Goal: Information Seeking & Learning: Learn about a topic

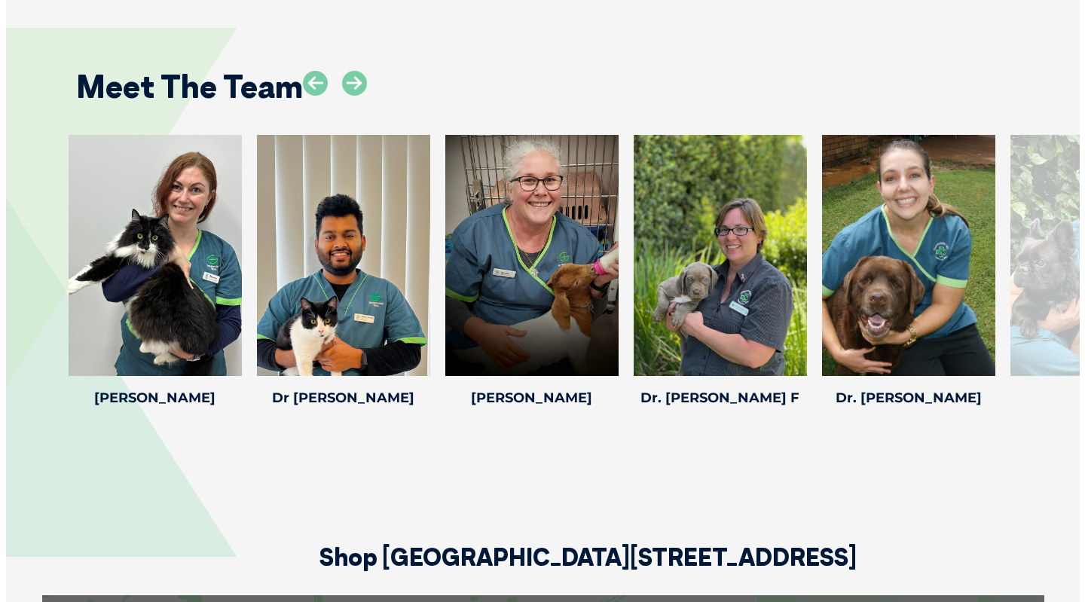
scroll to position [2117, 0]
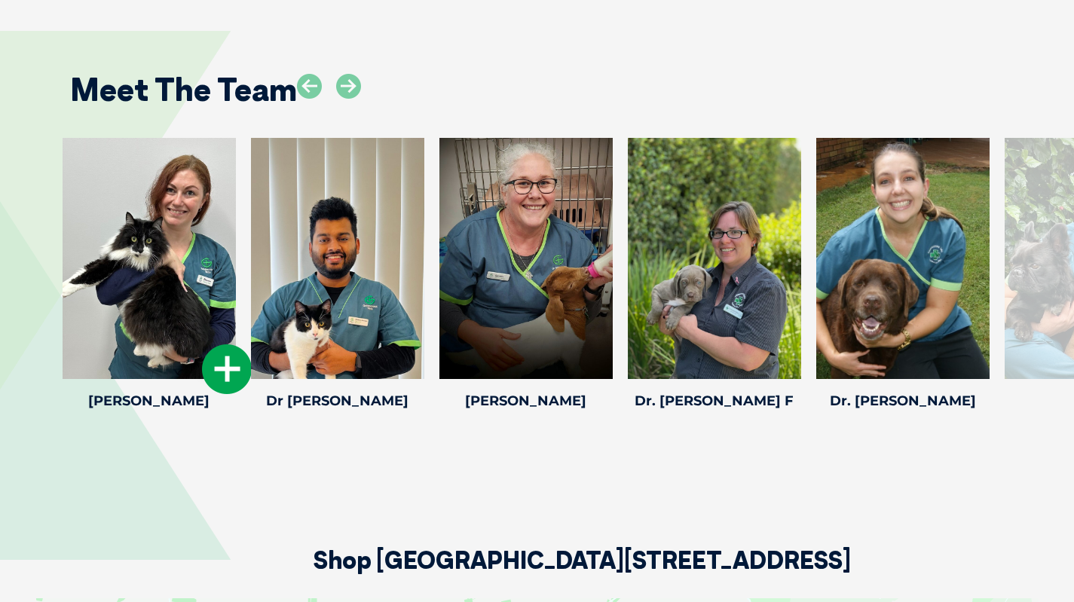
click at [220, 363] on icon at bounding box center [227, 369] width 50 height 50
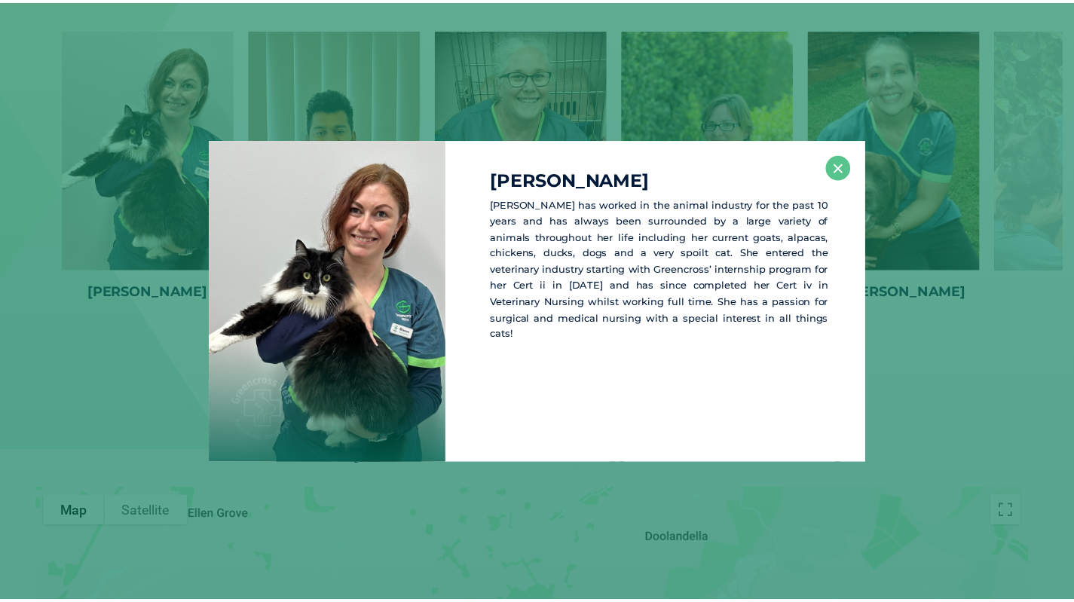
scroll to position [2228, 0]
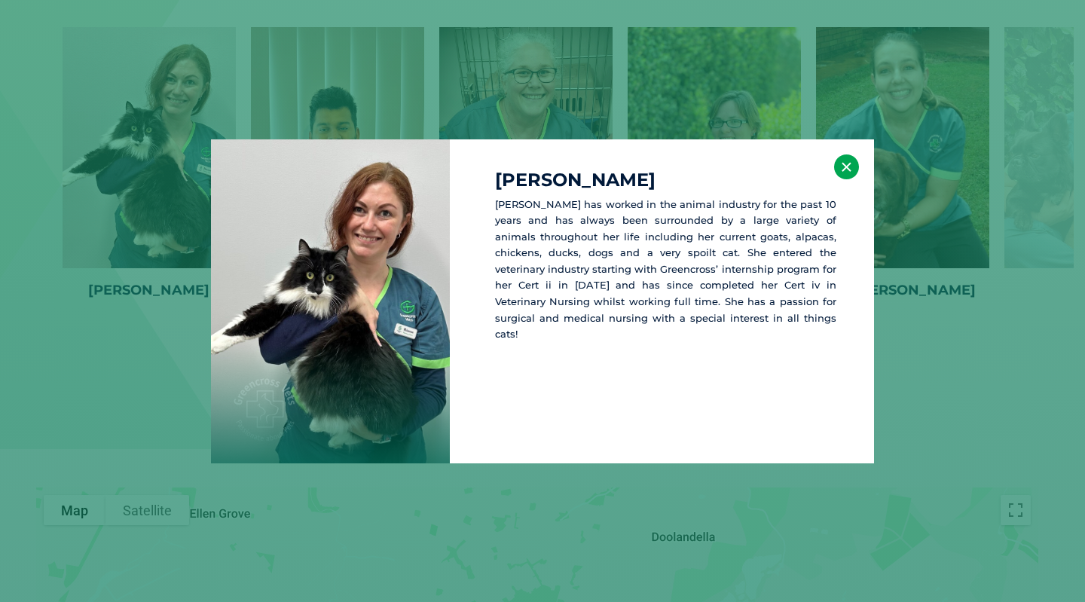
click at [846, 156] on button "×" at bounding box center [846, 166] width 25 height 25
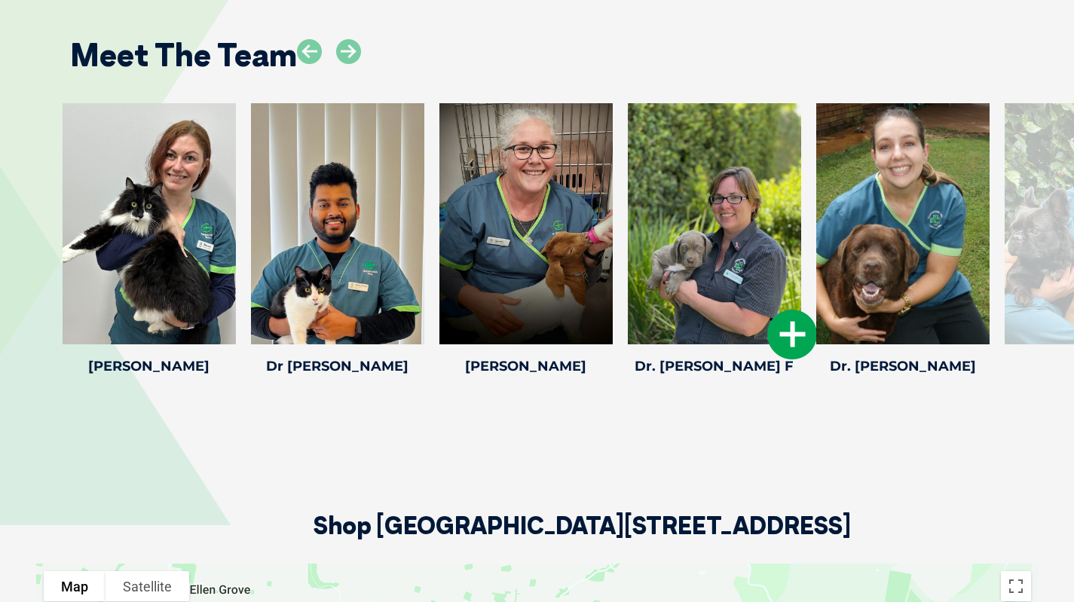
scroll to position [2151, 0]
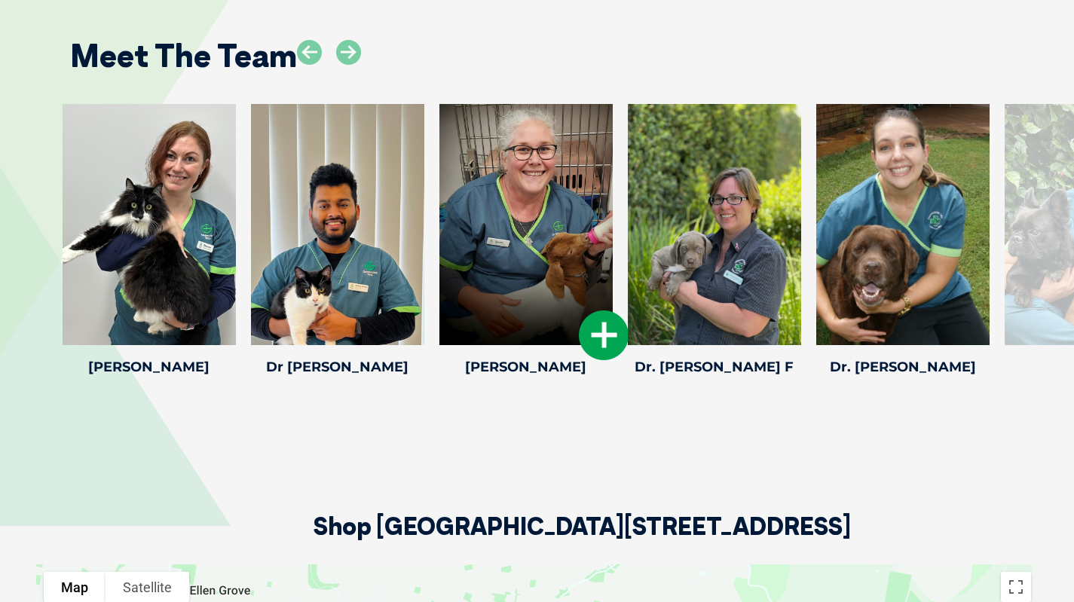
click at [602, 328] on icon at bounding box center [604, 335] width 50 height 50
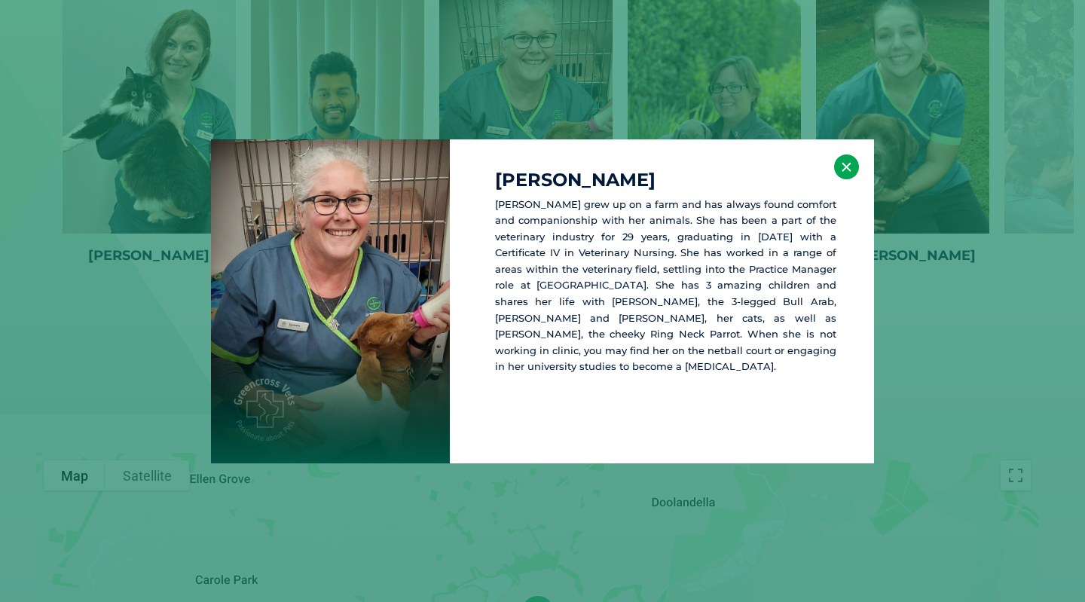
click at [847, 176] on button "×" at bounding box center [846, 166] width 25 height 25
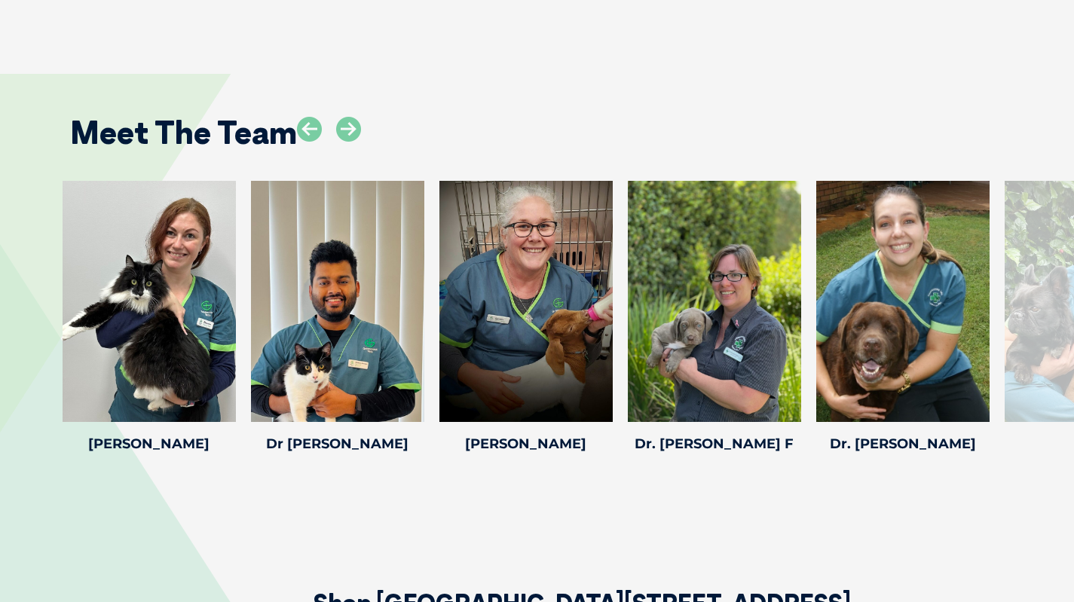
scroll to position [2059, 0]
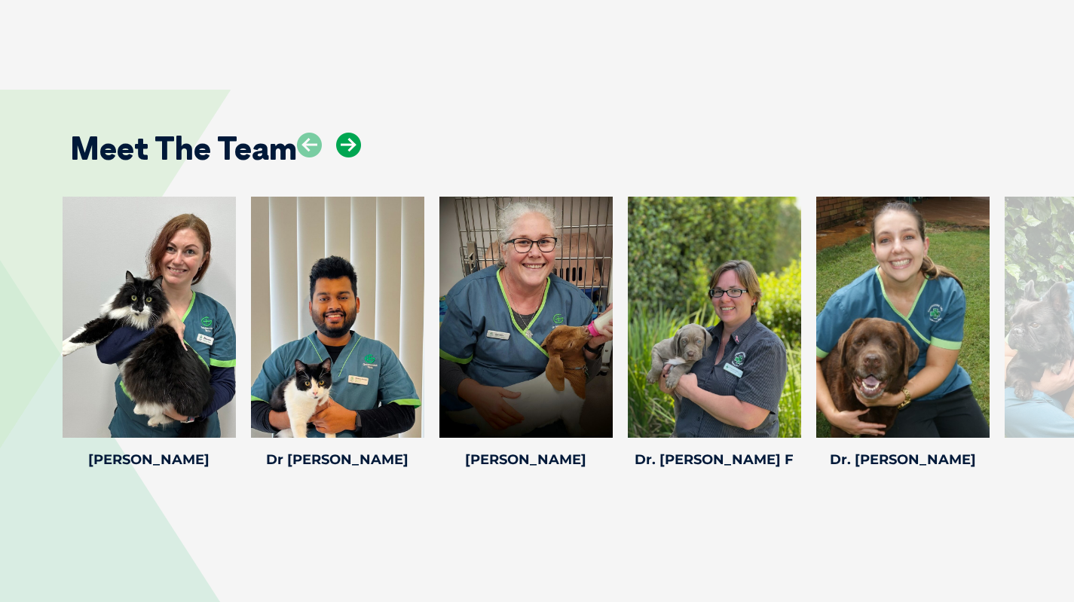
click at [340, 143] on icon at bounding box center [348, 145] width 25 height 25
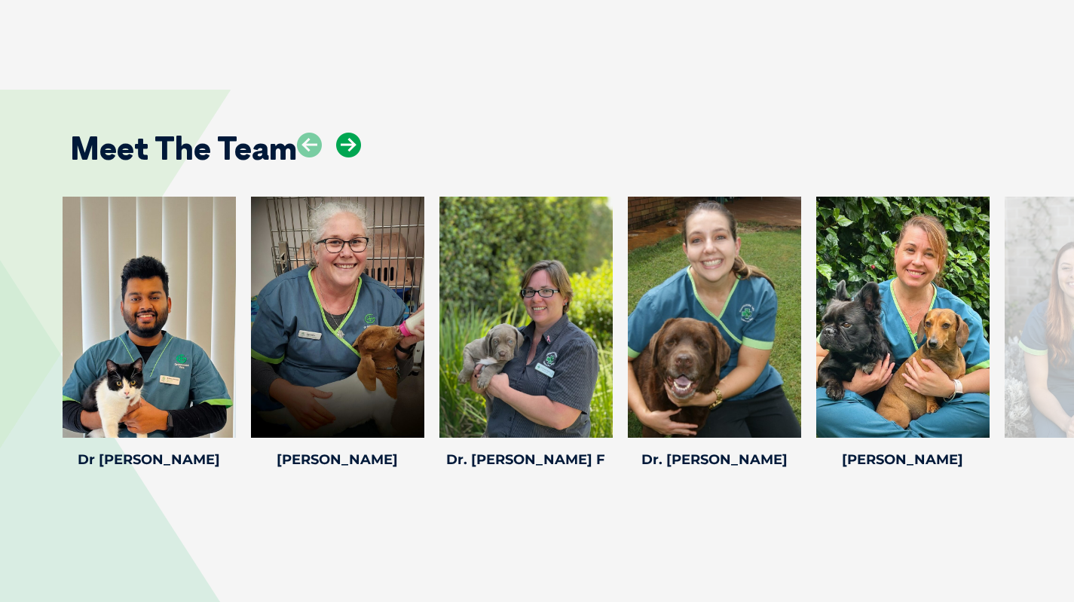
click at [340, 143] on icon at bounding box center [348, 145] width 25 height 25
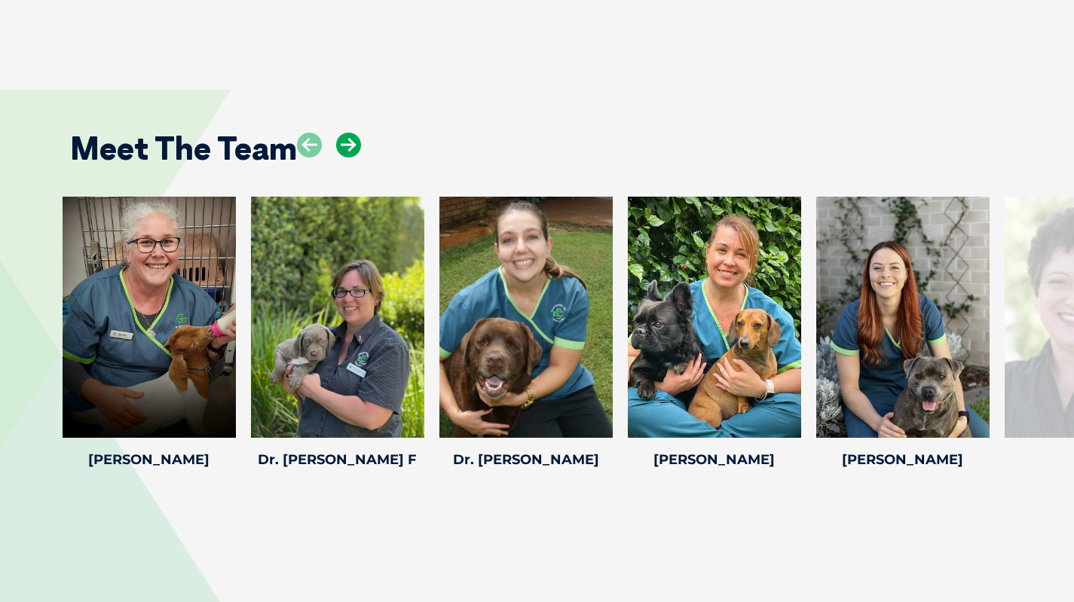
click at [340, 143] on icon at bounding box center [348, 145] width 25 height 25
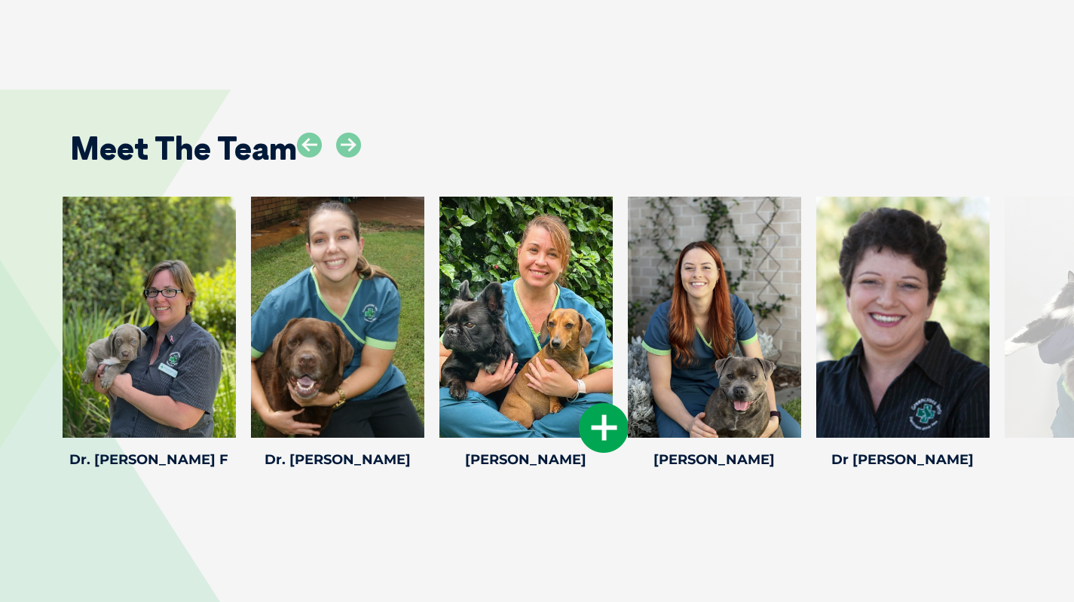
click at [589, 426] on icon at bounding box center [604, 428] width 50 height 50
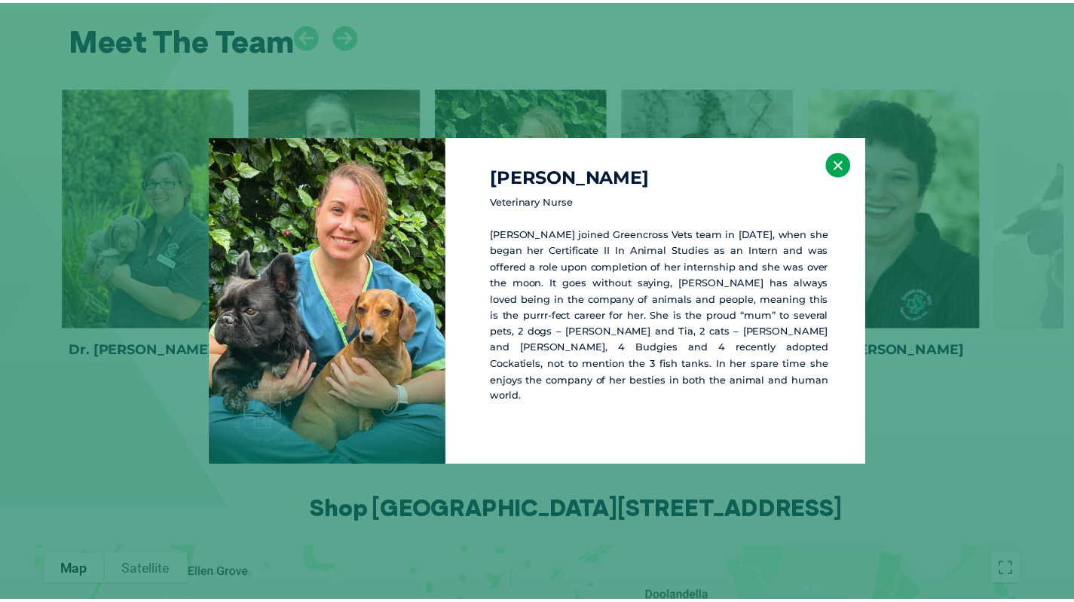
scroll to position [2169, 0]
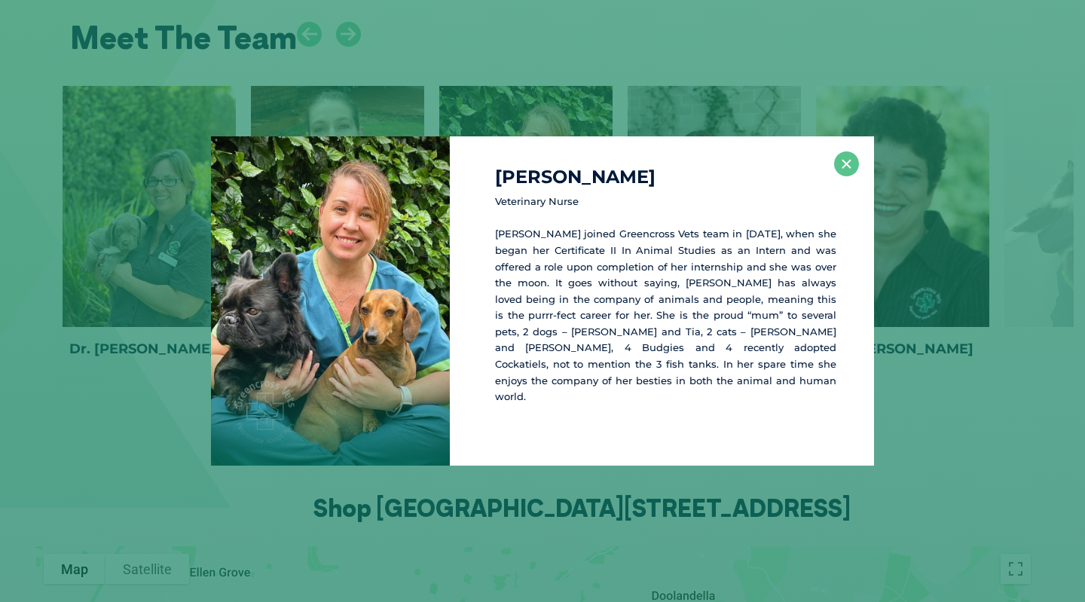
click at [864, 171] on div "[PERSON_NAME] Veterinary [PERSON_NAME] joined Greencross Vets team in [DATE], w…" at bounding box center [662, 300] width 424 height 329
click at [847, 173] on button "×" at bounding box center [846, 163] width 25 height 25
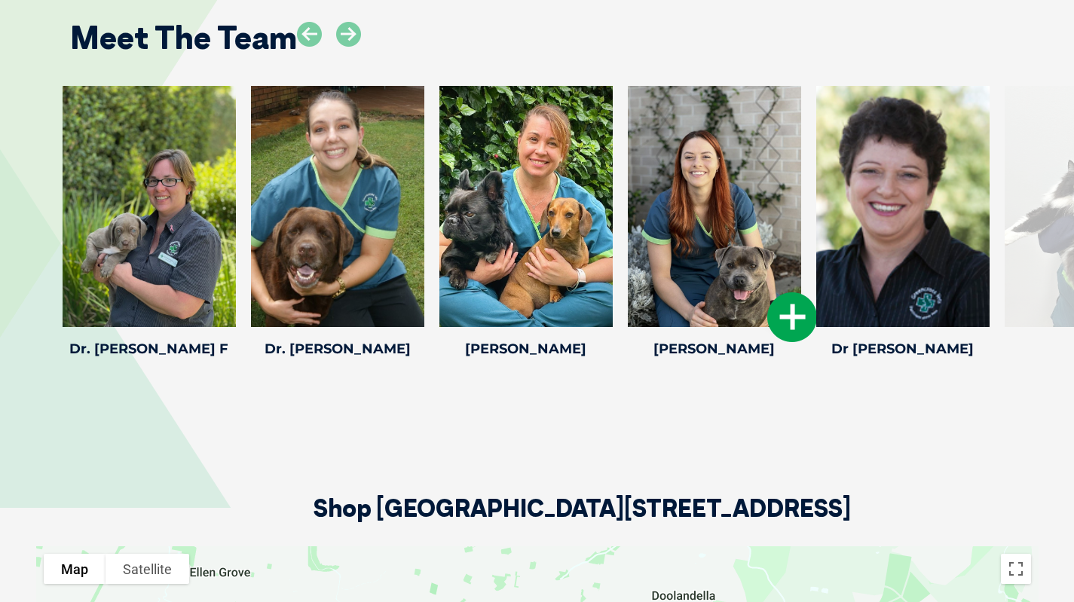
click at [790, 317] on icon at bounding box center [792, 317] width 50 height 50
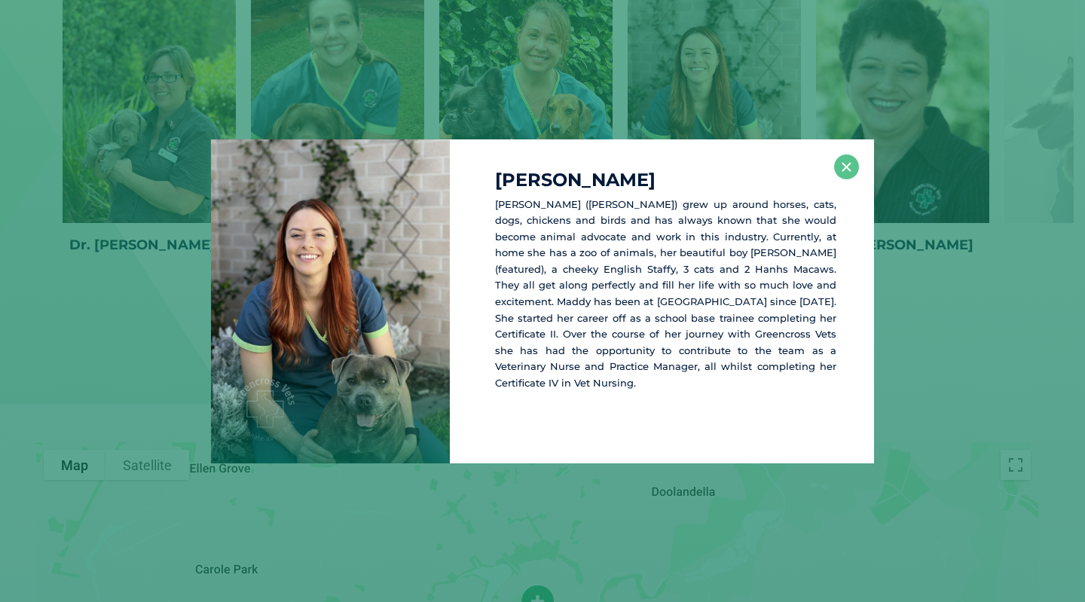
scroll to position [2281, 0]
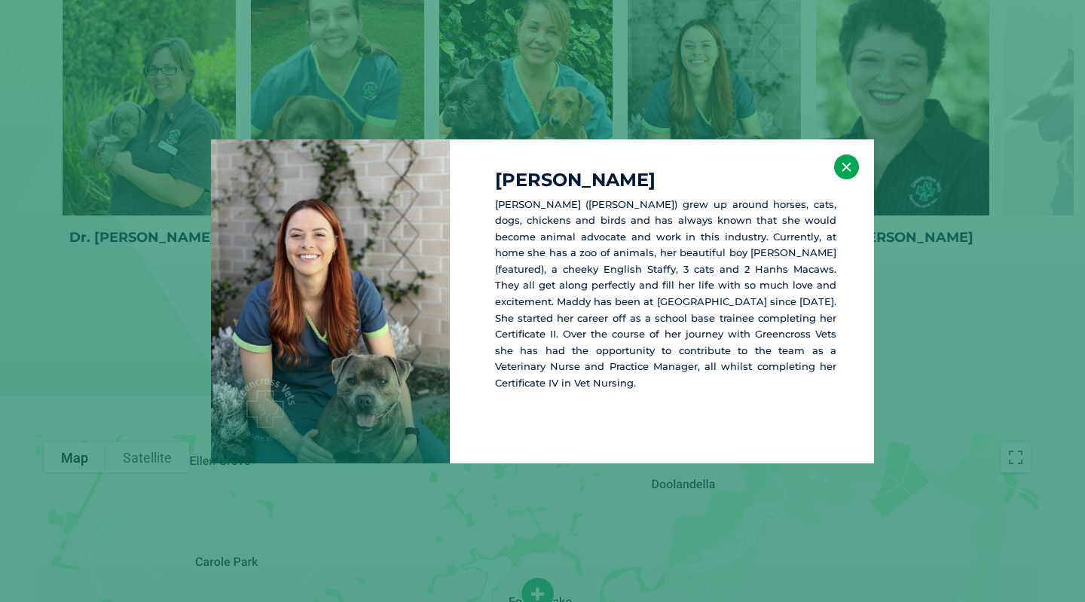
click at [848, 164] on button "×" at bounding box center [846, 166] width 25 height 25
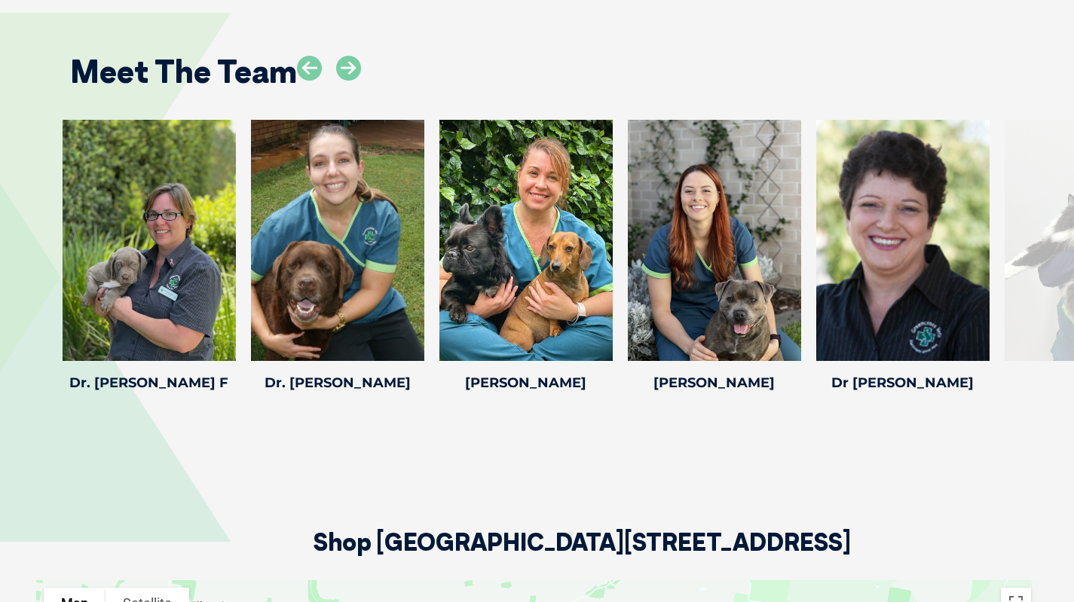
scroll to position [2132, 0]
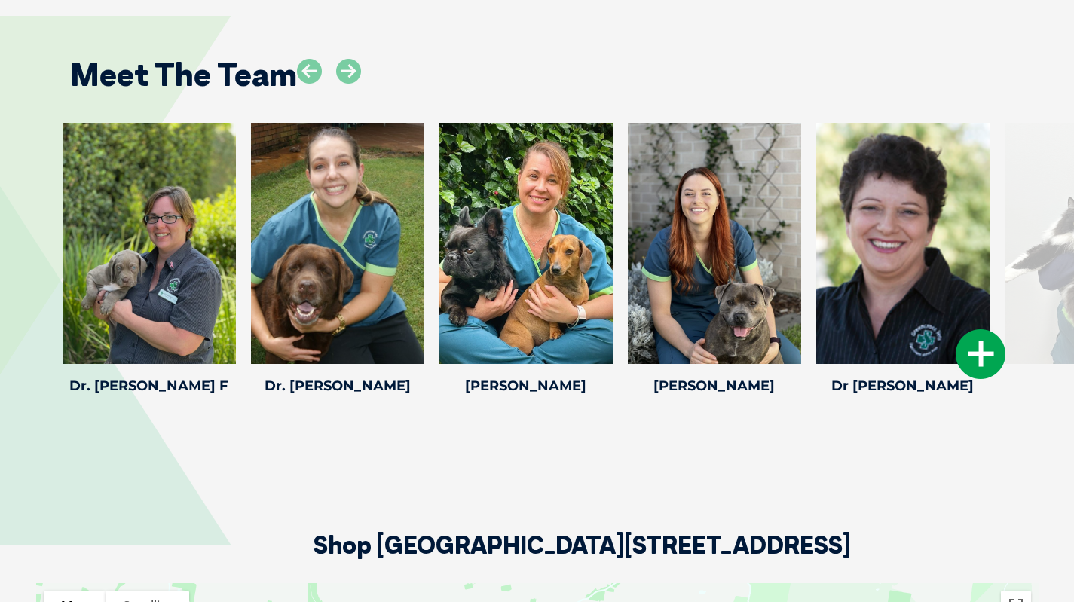
click at [971, 362] on icon at bounding box center [980, 354] width 50 height 50
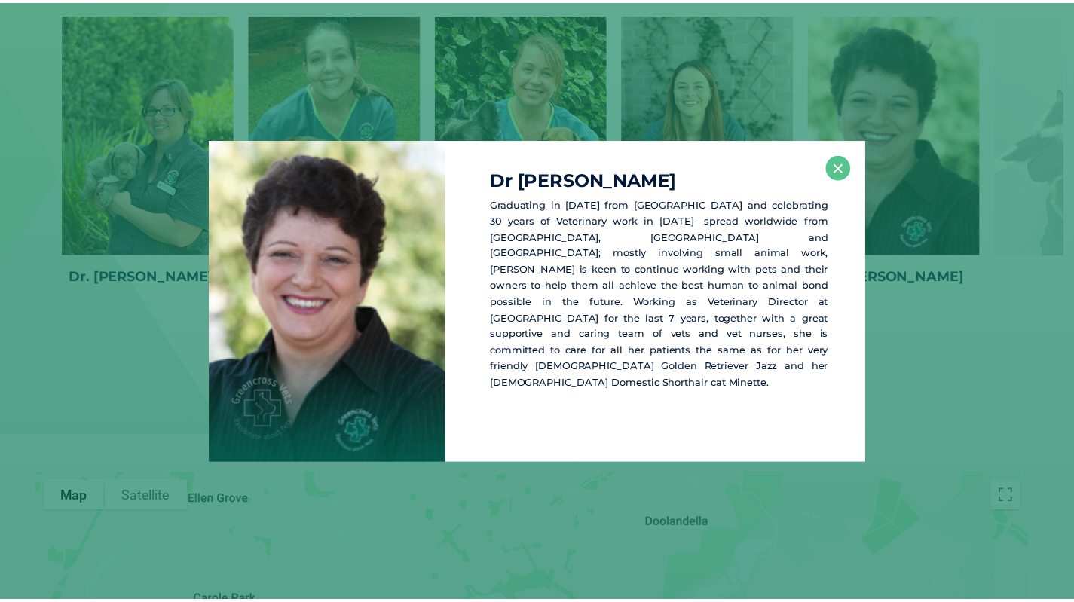
scroll to position [2243, 0]
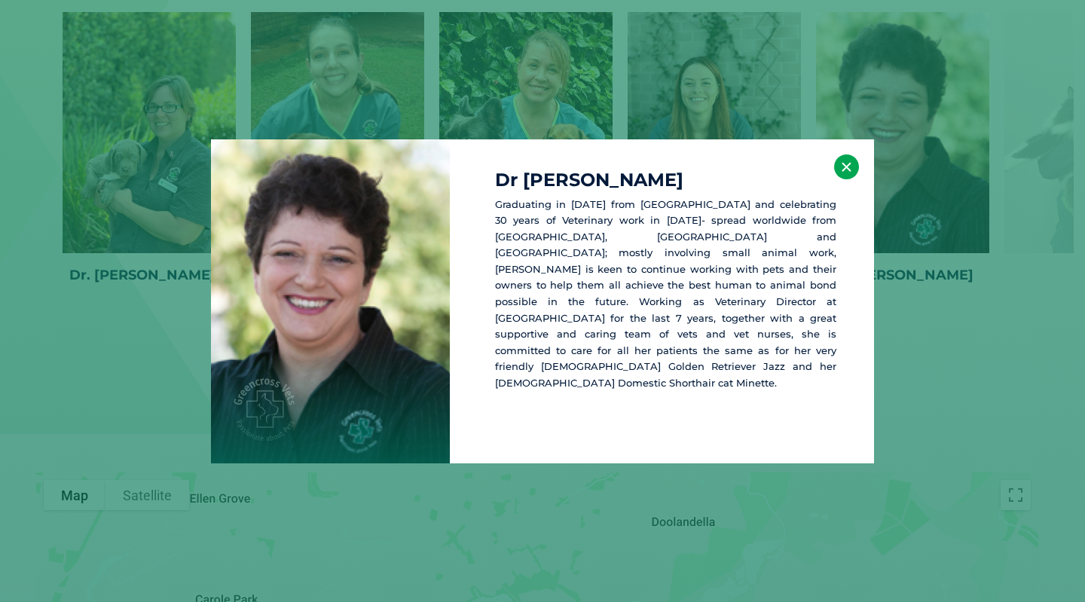
click at [852, 163] on button "×" at bounding box center [846, 166] width 25 height 25
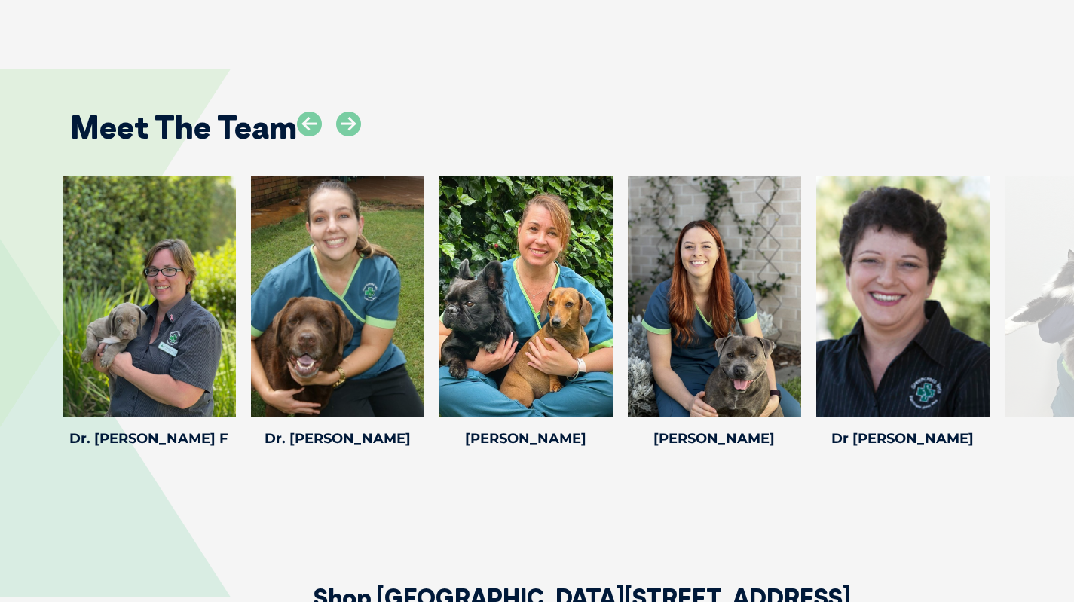
scroll to position [2075, 0]
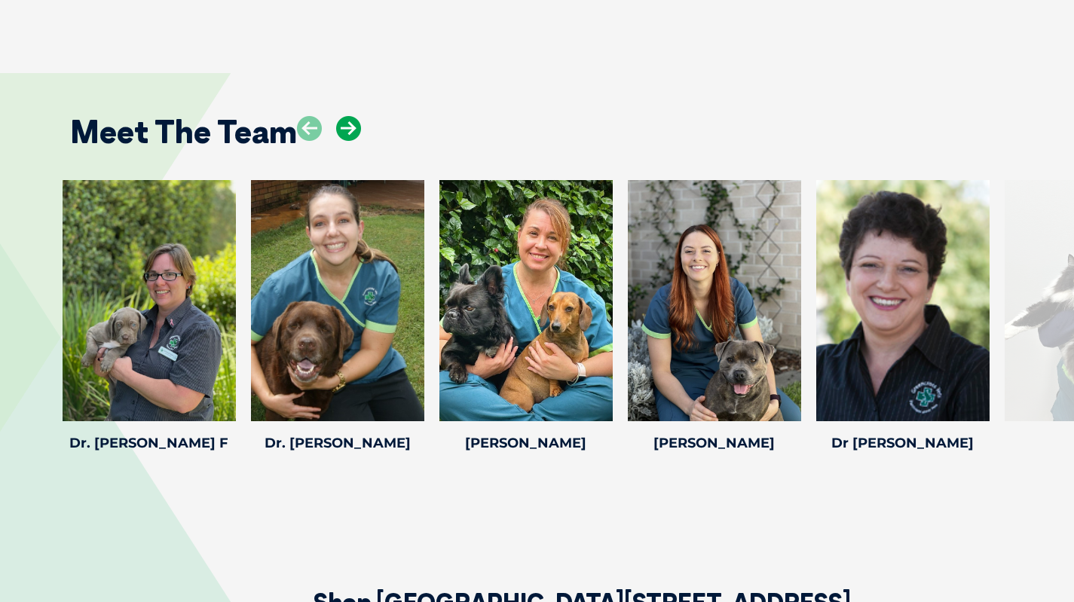
click at [353, 126] on icon at bounding box center [348, 128] width 25 height 25
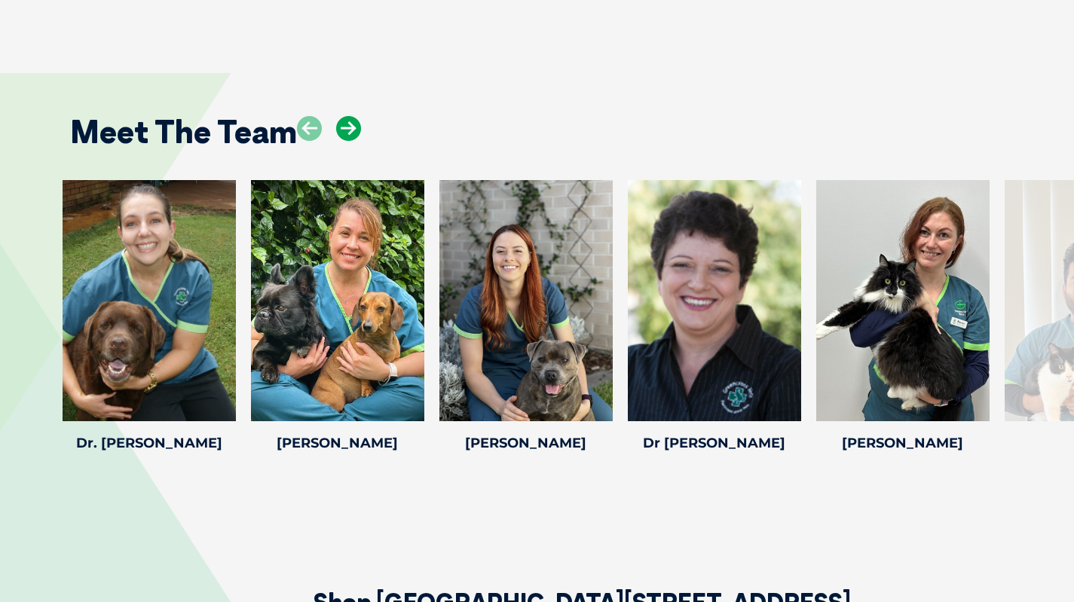
click at [353, 126] on icon at bounding box center [348, 128] width 25 height 25
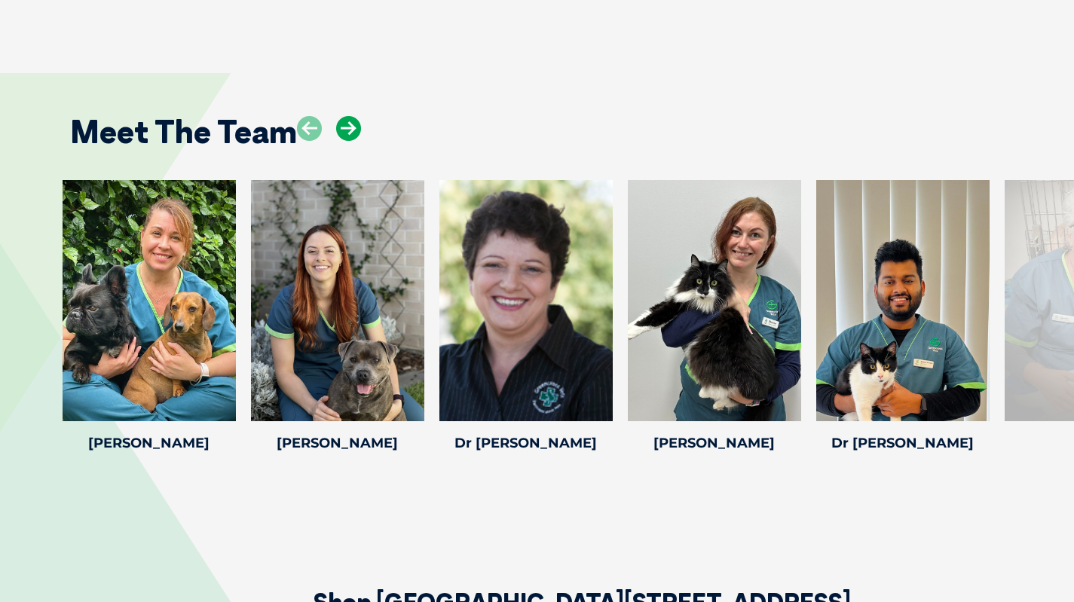
click at [353, 126] on icon at bounding box center [348, 128] width 25 height 25
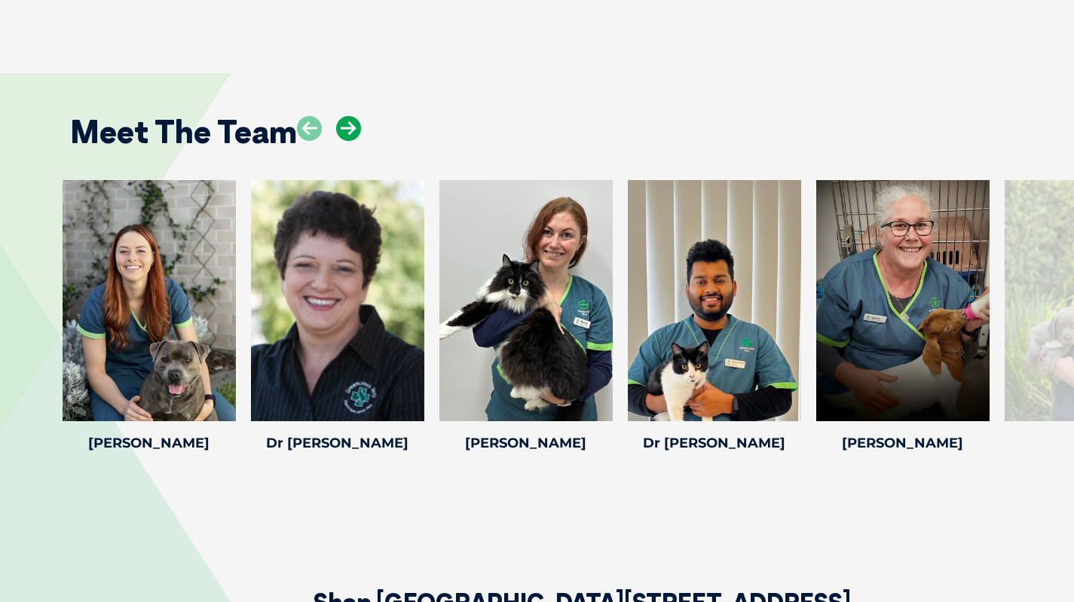
click at [353, 126] on icon at bounding box center [348, 128] width 25 height 25
click at [228, 420] on icon at bounding box center [227, 412] width 50 height 50
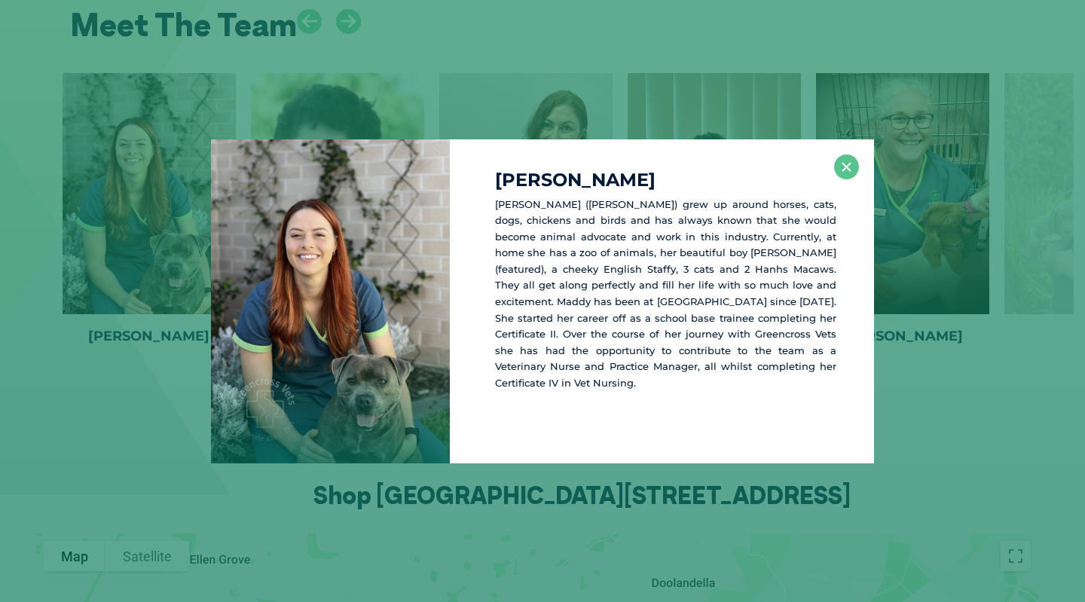
scroll to position [2187, 0]
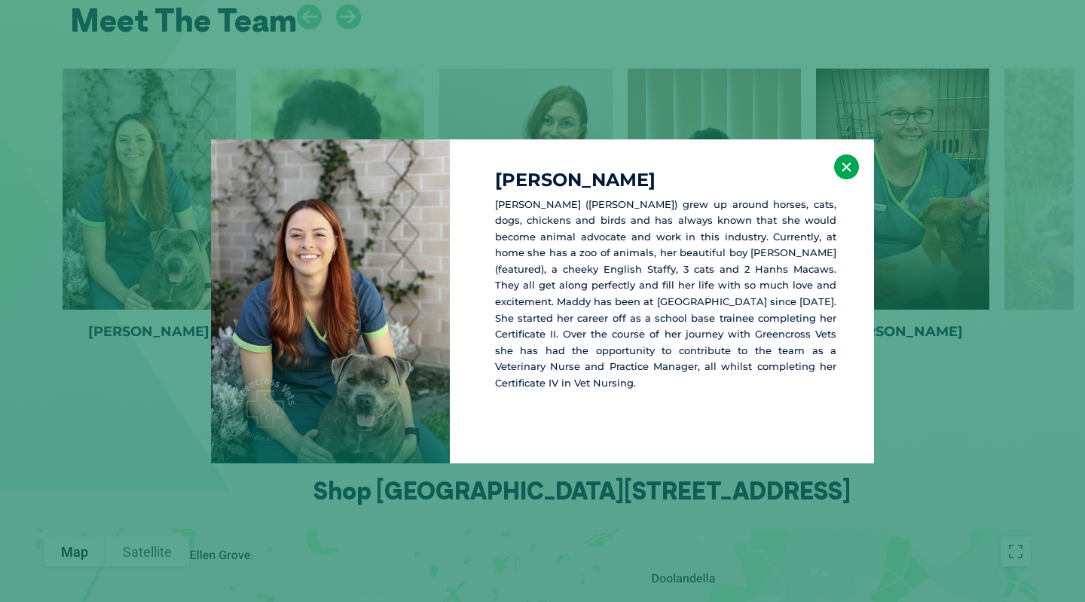
click at [845, 169] on button "×" at bounding box center [846, 166] width 25 height 25
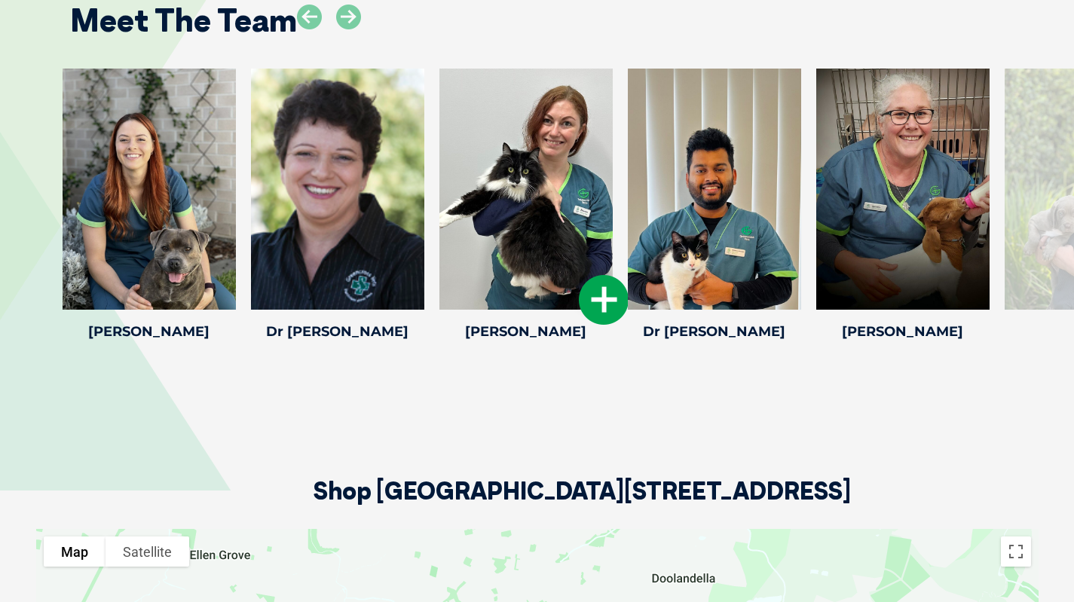
click at [592, 308] on icon at bounding box center [604, 300] width 50 height 50
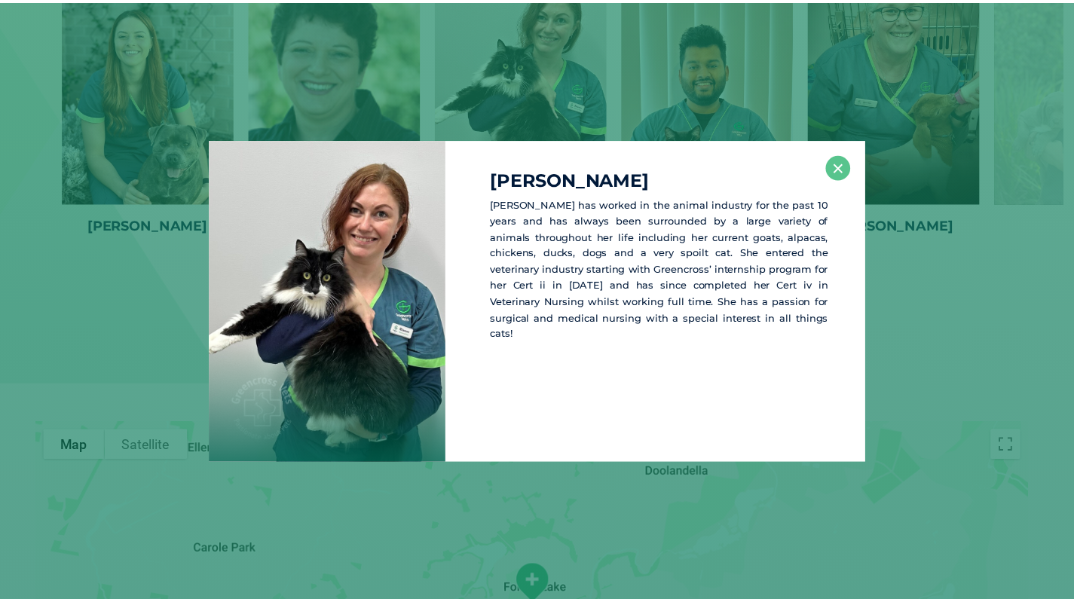
scroll to position [2297, 0]
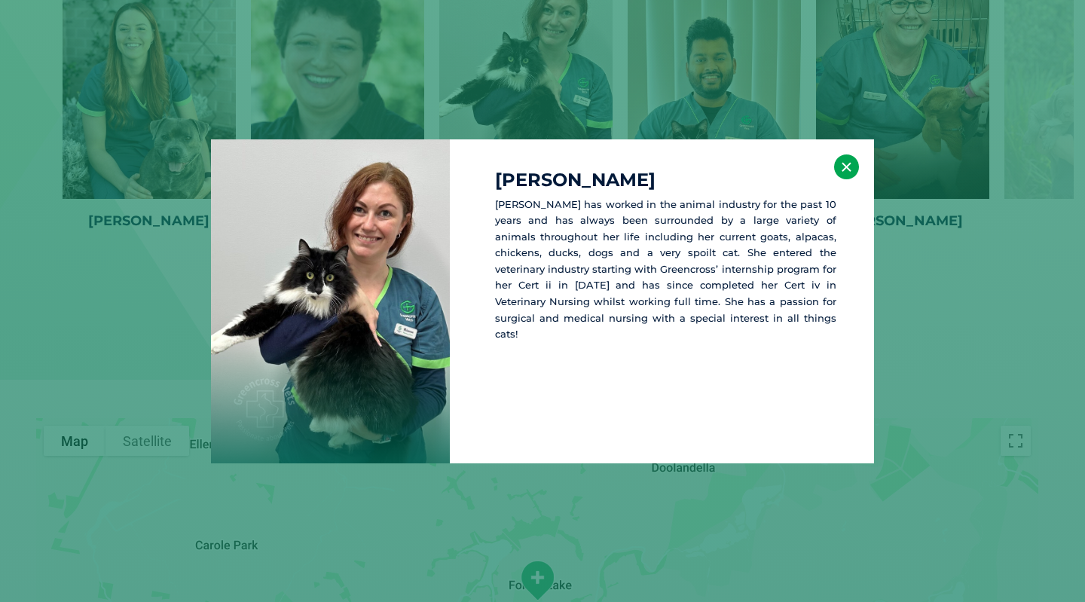
click at [848, 164] on button "×" at bounding box center [846, 166] width 25 height 25
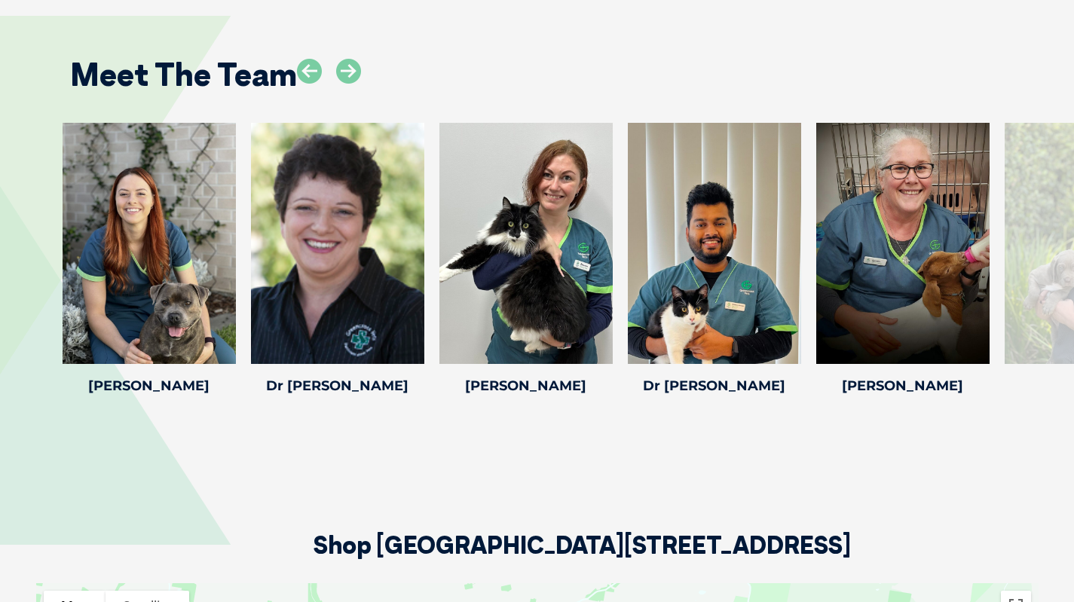
scroll to position [2132, 0]
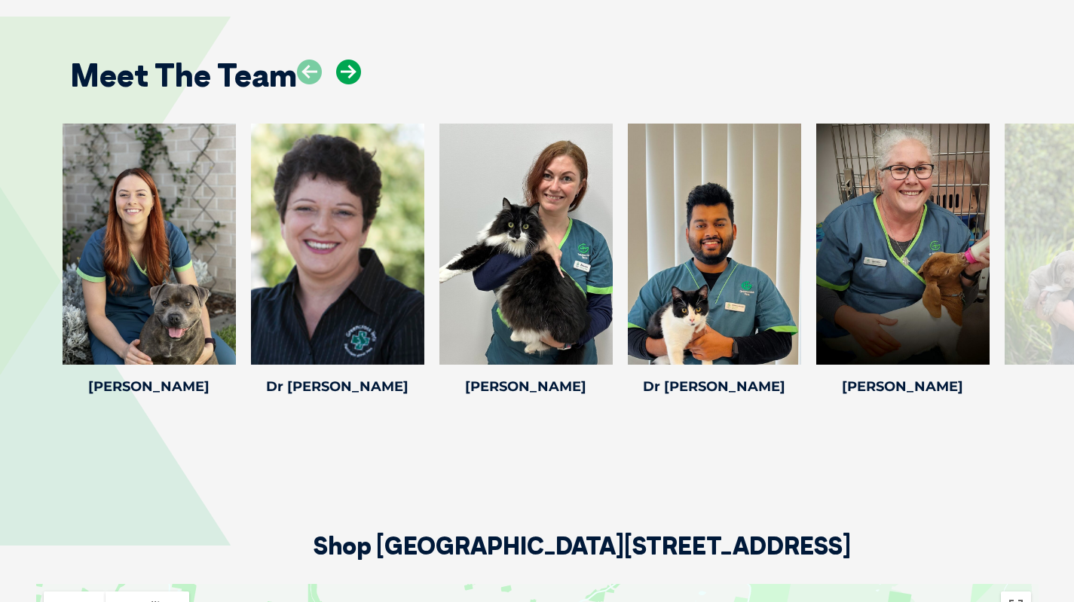
click at [347, 67] on icon at bounding box center [348, 72] width 25 height 25
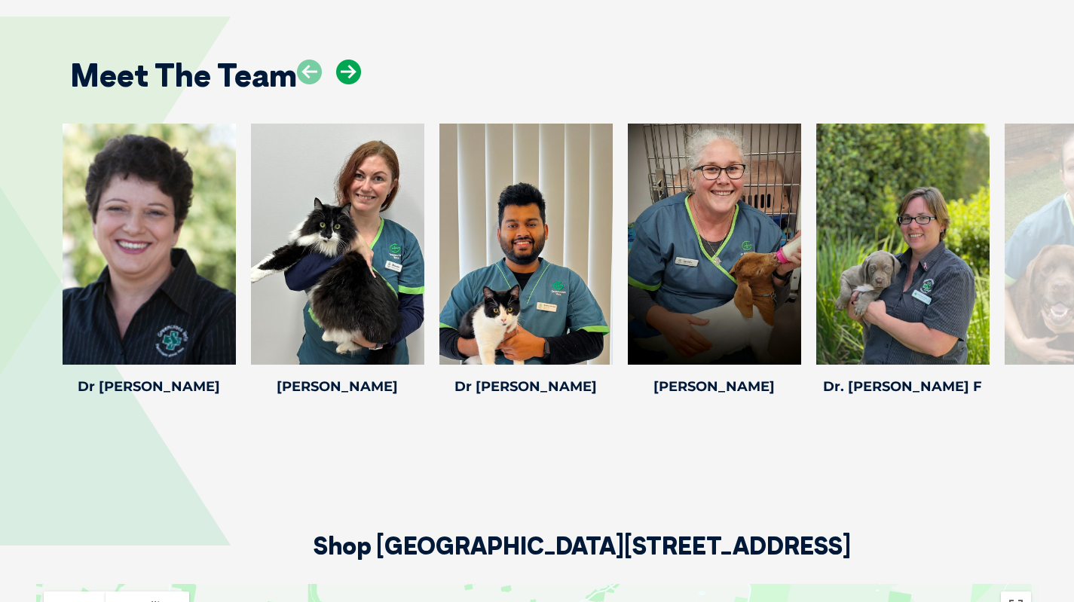
click at [347, 67] on icon at bounding box center [348, 72] width 25 height 25
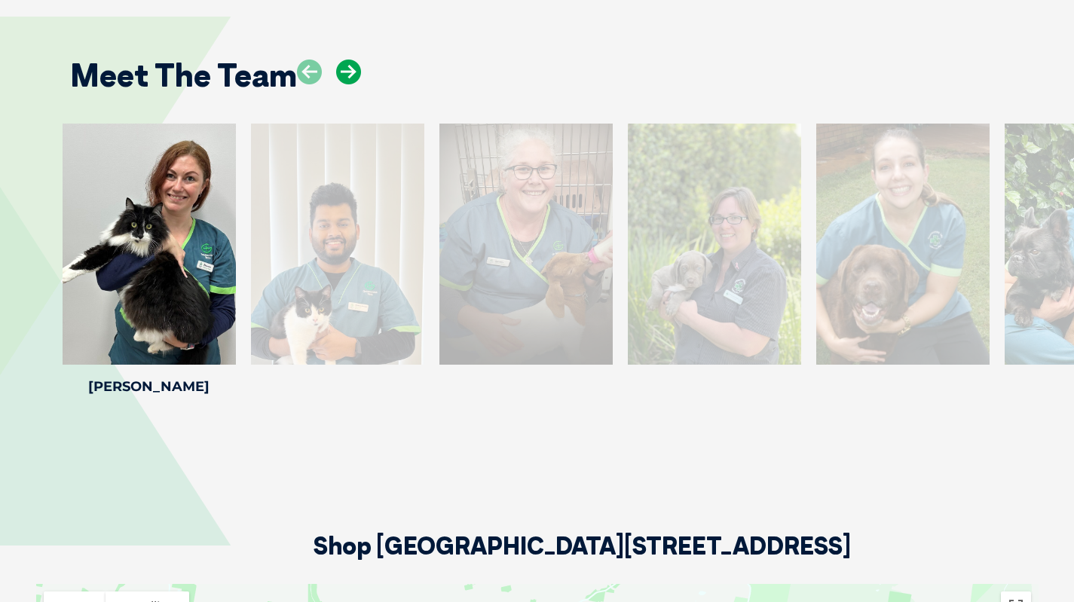
click at [347, 67] on icon at bounding box center [348, 72] width 25 height 25
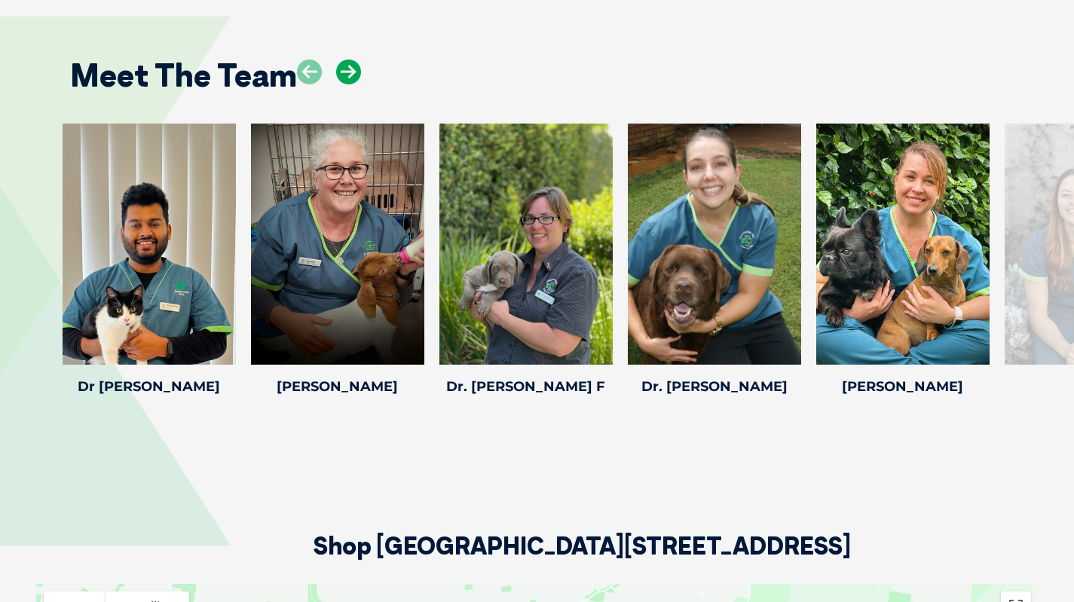
click at [347, 67] on icon at bounding box center [348, 72] width 25 height 25
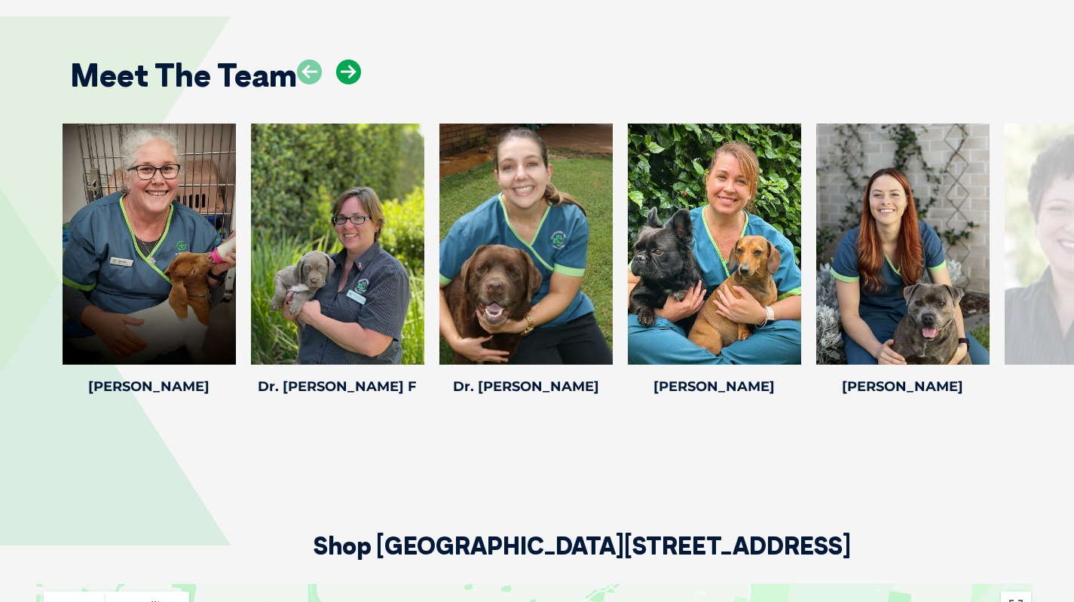
click at [347, 67] on icon at bounding box center [348, 72] width 25 height 25
click at [770, 353] on icon at bounding box center [792, 355] width 50 height 50
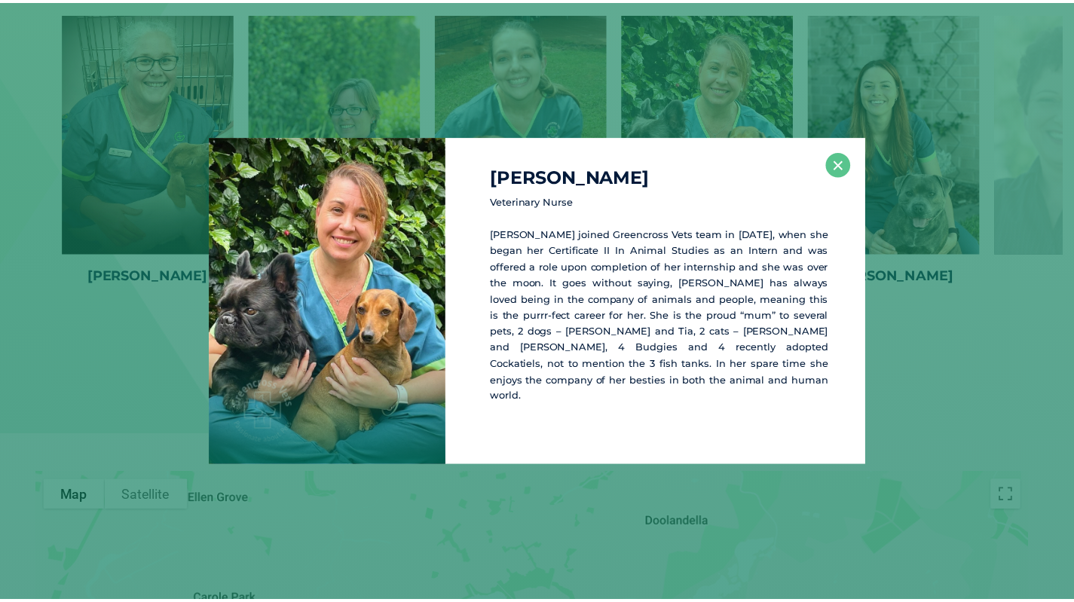
scroll to position [2243, 0]
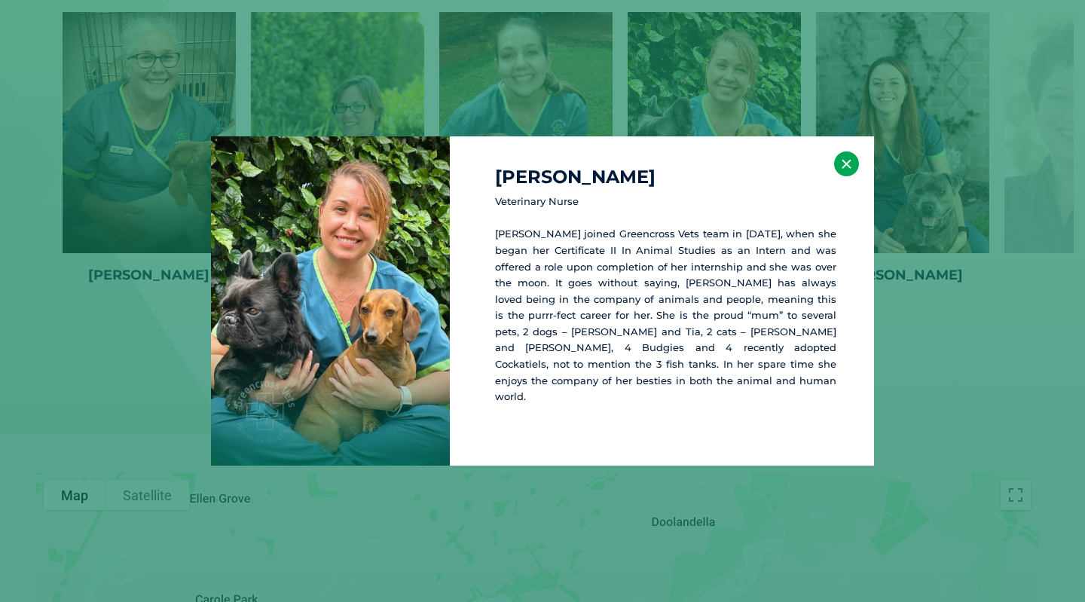
click at [853, 161] on button "×" at bounding box center [846, 163] width 25 height 25
